Goal: Task Accomplishment & Management: Complete application form

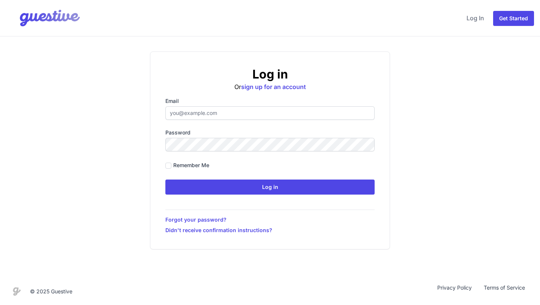
click at [233, 103] on label "Email" at bounding box center [269, 101] width 209 height 8
click at [233, 106] on input "Email" at bounding box center [269, 113] width 209 height 14
click at [233, 117] on input "Email" at bounding box center [269, 113] width 209 height 14
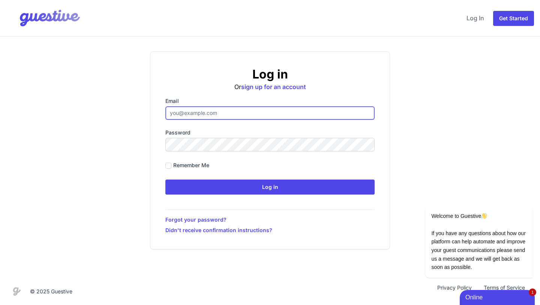
click at [298, 115] on input "Email" at bounding box center [269, 113] width 209 height 14
type input "hello@citysuperhost.com"
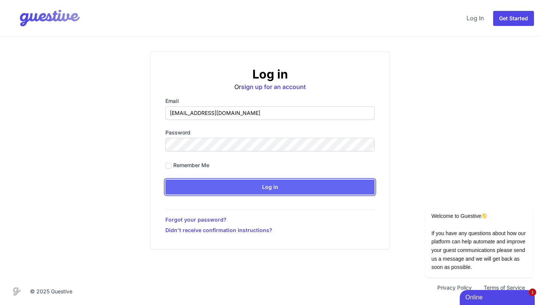
click at [284, 186] on input "Log in" at bounding box center [269, 186] width 209 height 15
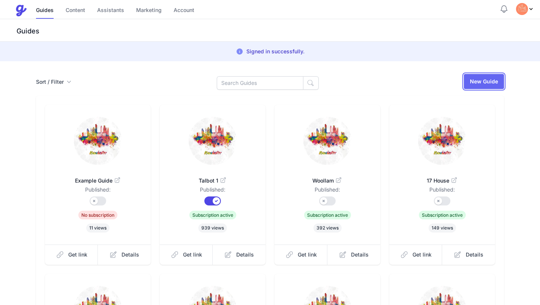
click at [485, 84] on link "New Guide" at bounding box center [484, 81] width 40 height 15
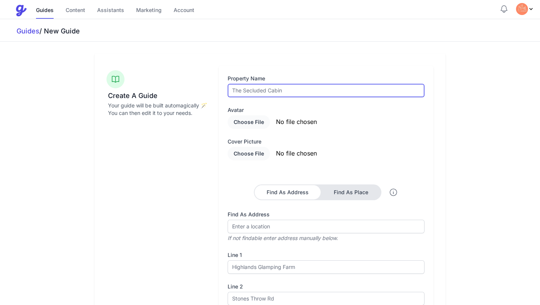
click at [307, 84] on input "text" at bounding box center [326, 91] width 197 height 14
type input "Railway"
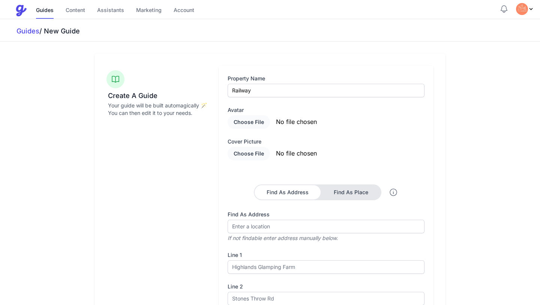
click at [367, 131] on div "Property Name Railway Avatar Cover picture Find As Address Find As Place Find A…" at bounding box center [326, 206] width 197 height 262
click at [259, 122] on input "file" at bounding box center [292, 122] width 128 height 14
click at [284, 119] on input "file" at bounding box center [292, 122] width 128 height 14
type input "C:\fakepath\logo_oragebackgroundzoomed.jpg"
click at [259, 151] on input "file" at bounding box center [292, 154] width 128 height 14
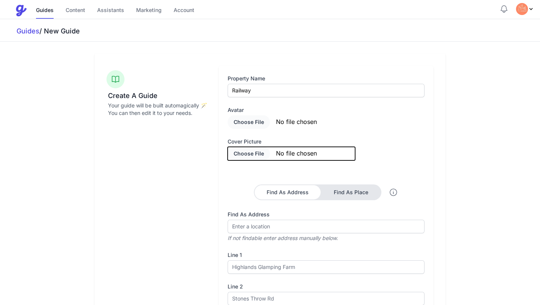
type input "C:\fakepath\1 skyline.jpg"
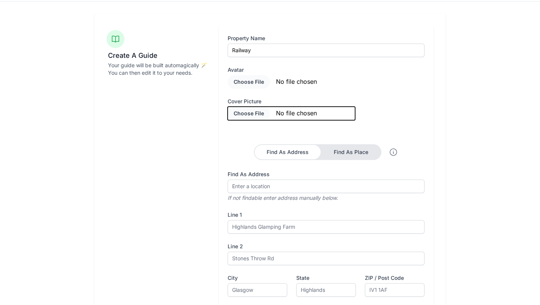
scroll to position [41, 0]
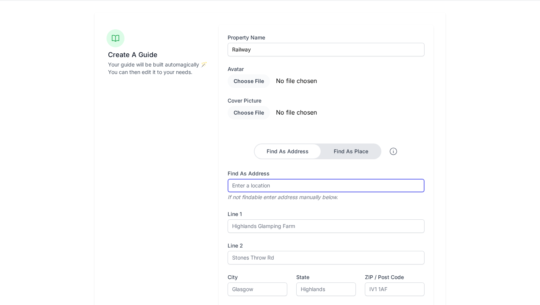
click at [346, 182] on input "Find As Address" at bounding box center [326, 186] width 197 height 14
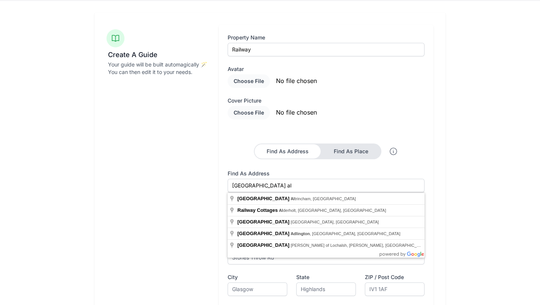
type input "Railway Street, Altrincham, UK"
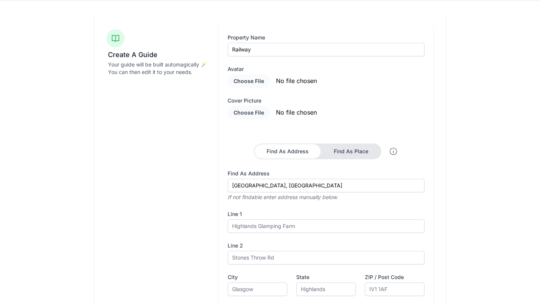
type input "Railway St"
type input "Altrincham"
type input "Greater Manchester"
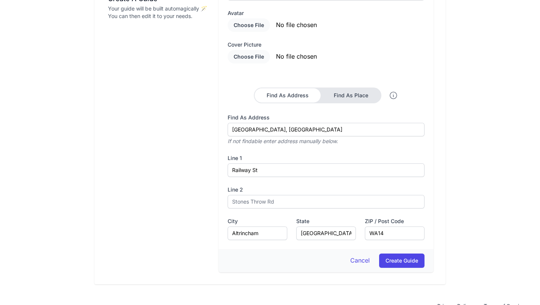
scroll to position [98, 0]
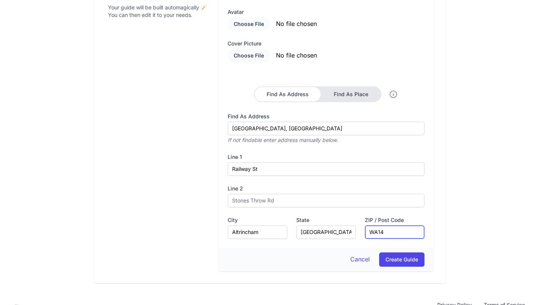
click at [389, 226] on input "WA14" at bounding box center [395, 232] width 60 height 14
click at [392, 231] on input "WA14" at bounding box center [395, 232] width 60 height 14
type input "WA14 2RE"
click at [400, 258] on button "Create Guide" at bounding box center [401, 259] width 45 height 14
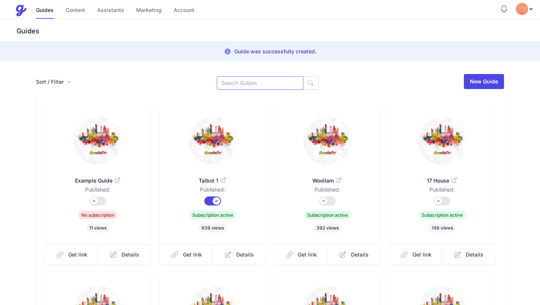
click at [255, 80] on input at bounding box center [260, 83] width 87 height 14
type input "railway"
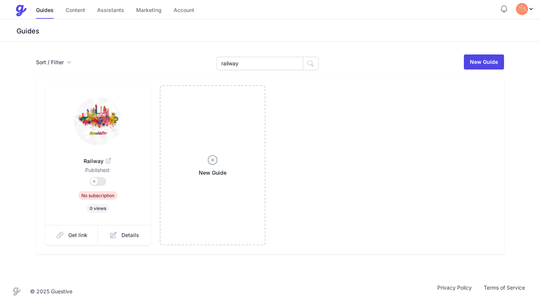
click at [97, 176] on dd "Published:" at bounding box center [98, 171] width 82 height 11
click at [95, 182] on button "Published?" at bounding box center [98, 181] width 17 height 9
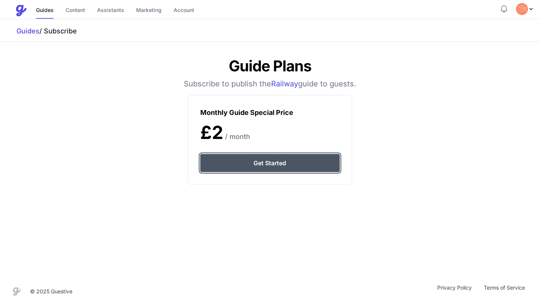
click at [271, 168] on link "Get Started" at bounding box center [269, 163] width 139 height 18
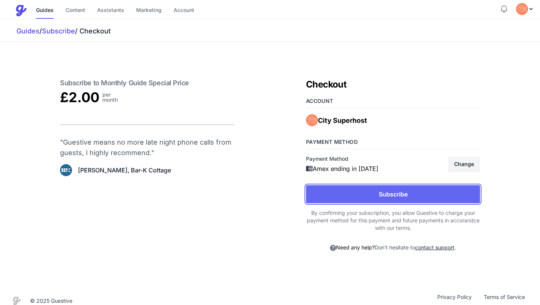
click at [344, 194] on button "Subscribe" at bounding box center [393, 194] width 174 height 18
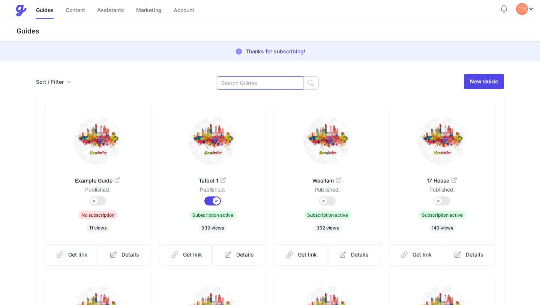
click at [248, 83] on input at bounding box center [260, 83] width 87 height 14
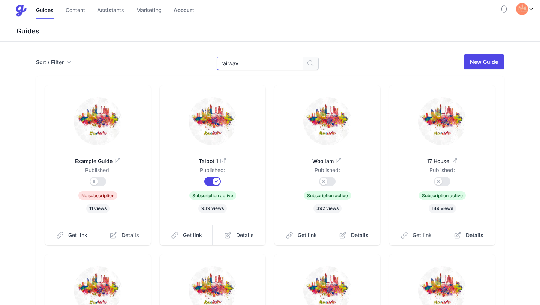
type input "railway"
click at [307, 65] on icon "button" at bounding box center [311, 64] width 8 height 8
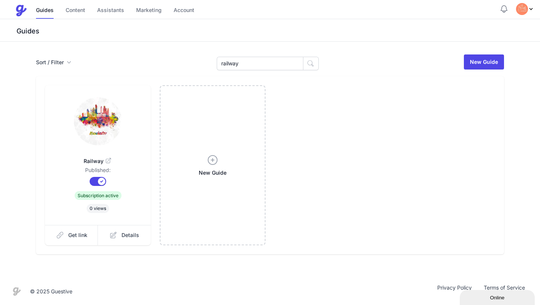
click at [111, 128] on img at bounding box center [98, 121] width 48 height 48
click at [128, 239] on link "Details" at bounding box center [124, 235] width 53 height 20
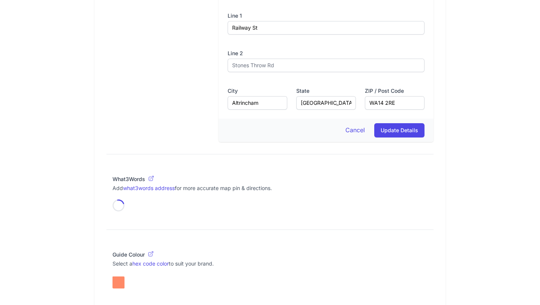
scroll to position [600, 0]
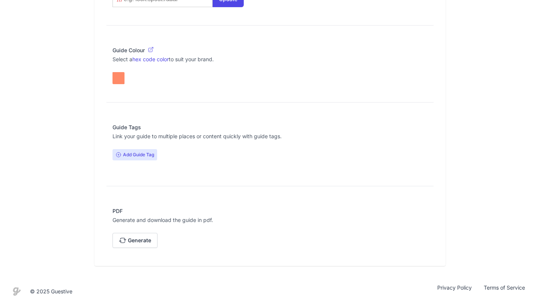
click at [143, 160] on span "Add Guide Tag" at bounding box center [135, 154] width 45 height 11
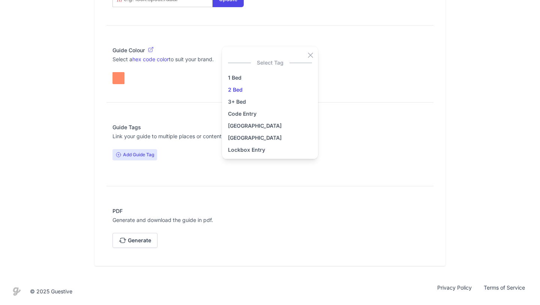
click at [250, 88] on link "2 Bed" at bounding box center [270, 89] width 84 height 9
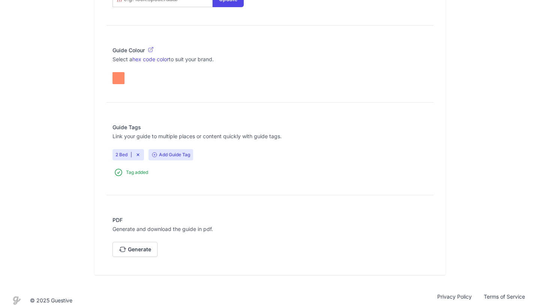
click at [170, 152] on span "Add Guide Tag" at bounding box center [171, 154] width 45 height 11
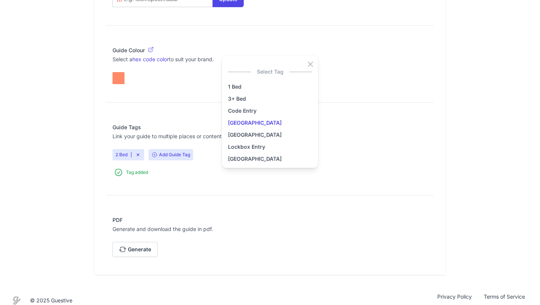
click at [260, 122] on link "[GEOGRAPHIC_DATA]" at bounding box center [270, 122] width 84 height 9
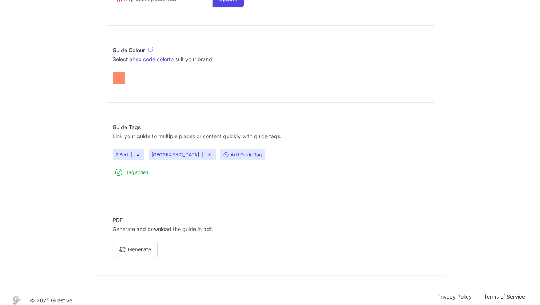
click at [228, 160] on span "Add Guide Tag" at bounding box center [242, 154] width 45 height 11
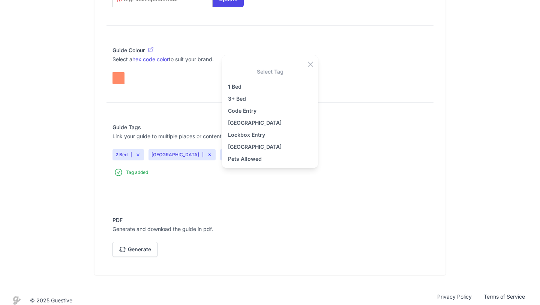
click at [250, 139] on div "1 Bed 3+ Bed Code Entry [GEOGRAPHIC_DATA] Lockbox Entry [GEOGRAPHIC_DATA] Pets …" at bounding box center [270, 133] width 84 height 111
click at [249, 137] on link "Lockbox Entry" at bounding box center [270, 134] width 84 height 9
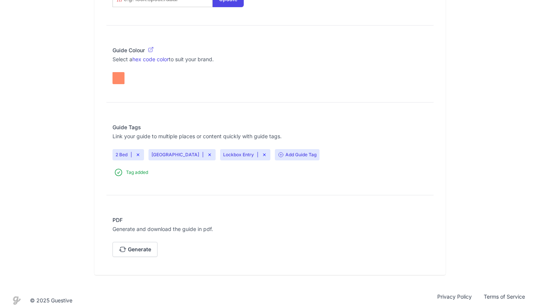
click at [280, 151] on span "Add Guide Tag" at bounding box center [297, 154] width 45 height 11
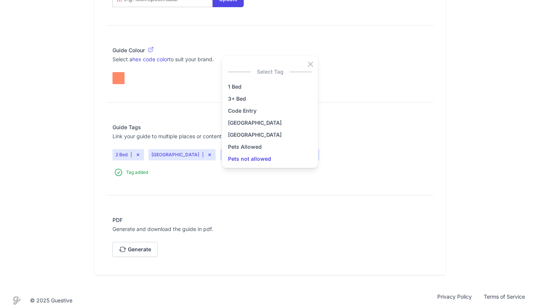
click at [273, 159] on link "Pets not allowed" at bounding box center [270, 158] width 84 height 9
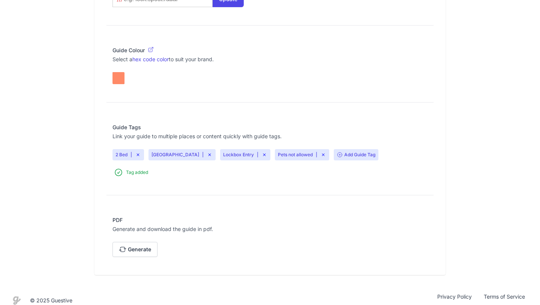
click at [347, 158] on span "Add Guide Tag" at bounding box center [356, 154] width 45 height 11
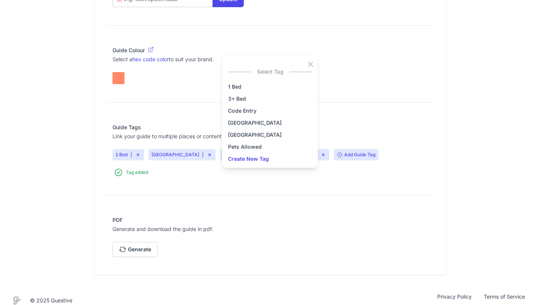
click at [371, 134] on p "Link your guide to multiple places or content quickly with guide tags." at bounding box center [270, 136] width 315 height 8
click at [412, 144] on fieldset "Guide Tags Link your guide to multiple places or content quickly with guide tag…" at bounding box center [270, 149] width 327 height 65
click at [311, 61] on icon "button" at bounding box center [310, 64] width 9 height 9
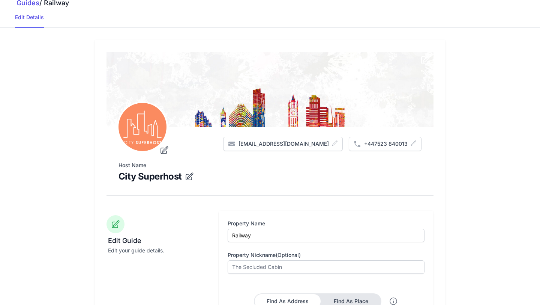
scroll to position [0, 0]
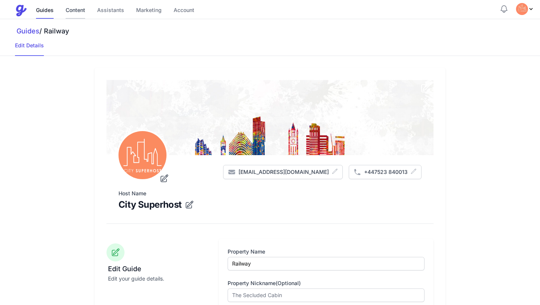
click at [66, 9] on link "Content" at bounding box center [76, 11] width 20 height 16
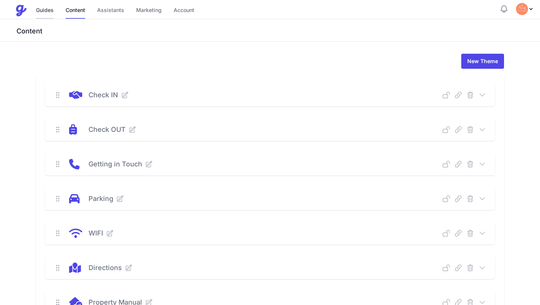
click at [48, 11] on link "Guides" at bounding box center [45, 11] width 18 height 16
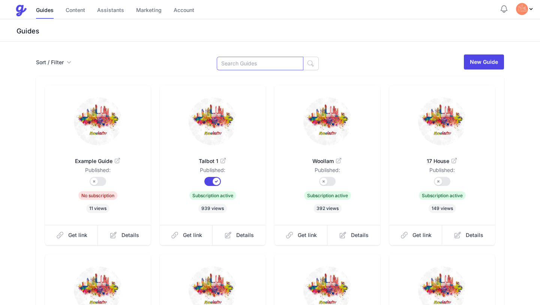
click at [236, 59] on input at bounding box center [260, 64] width 87 height 14
type input "railway"
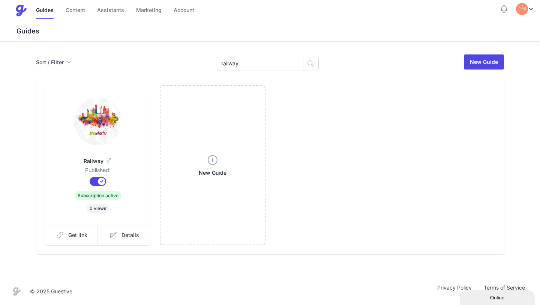
click at [108, 159] on icon at bounding box center [109, 161] width 8 height 8
click at [79, 239] on link "Get link" at bounding box center [71, 235] width 53 height 20
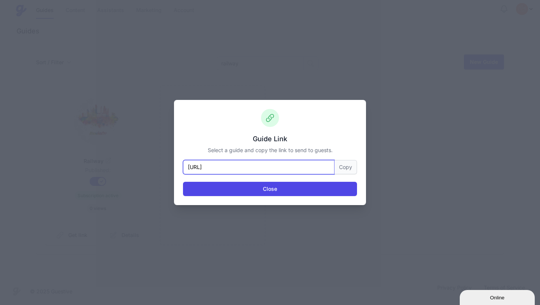
click at [315, 165] on input "[URL]" at bounding box center [259, 167] width 152 height 14
